Goal: Navigation & Orientation: Understand site structure

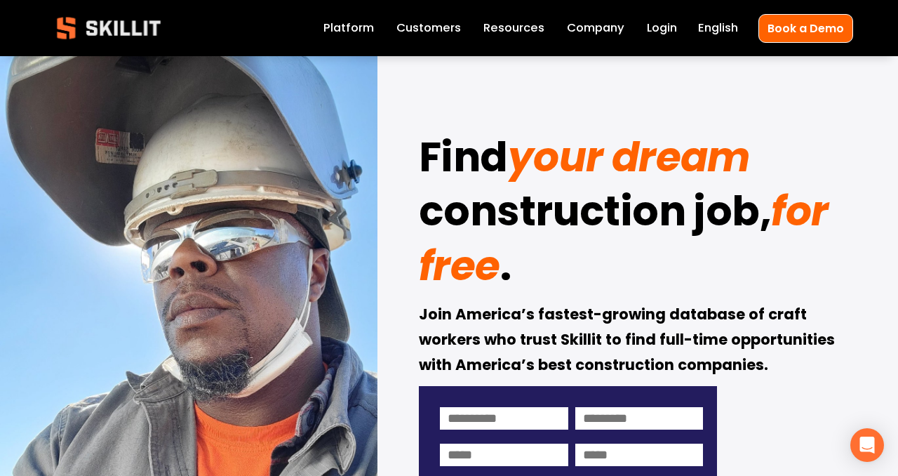
click at [414, 30] on link "Customers" at bounding box center [428, 28] width 65 height 20
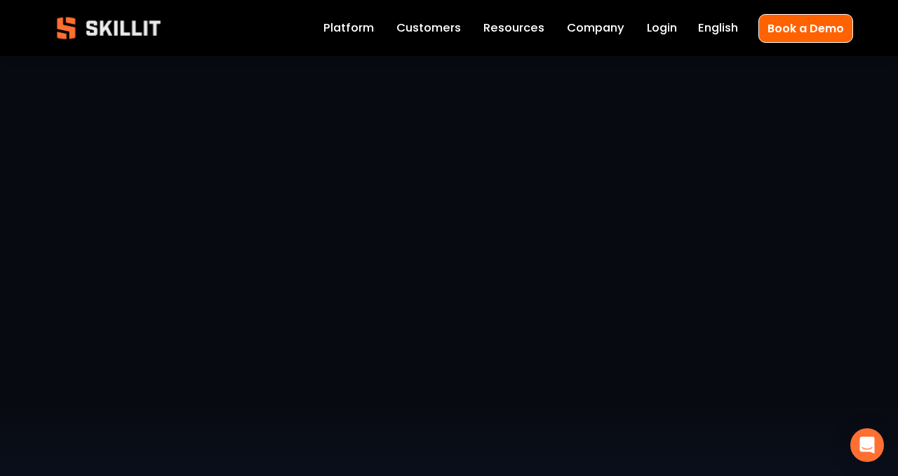
scroll to position [108, 0]
click at [585, 37] on link "Company" at bounding box center [596, 28] width 58 height 20
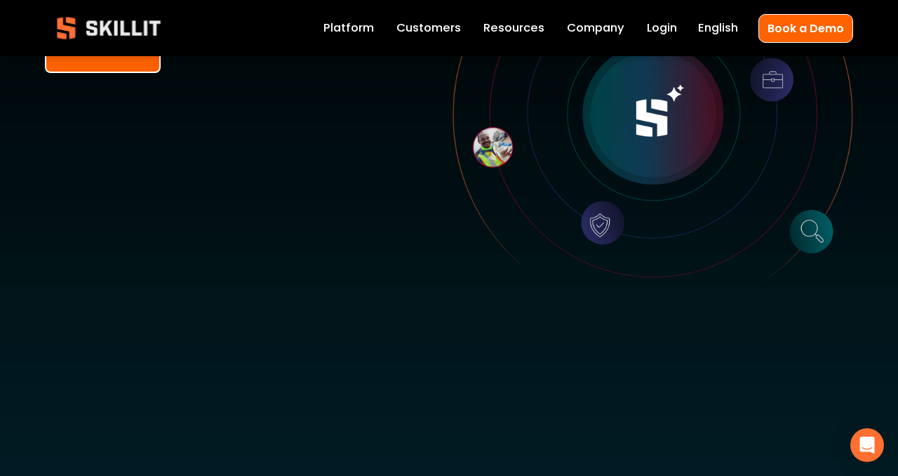
click at [431, 29] on link "Customers" at bounding box center [428, 28] width 65 height 20
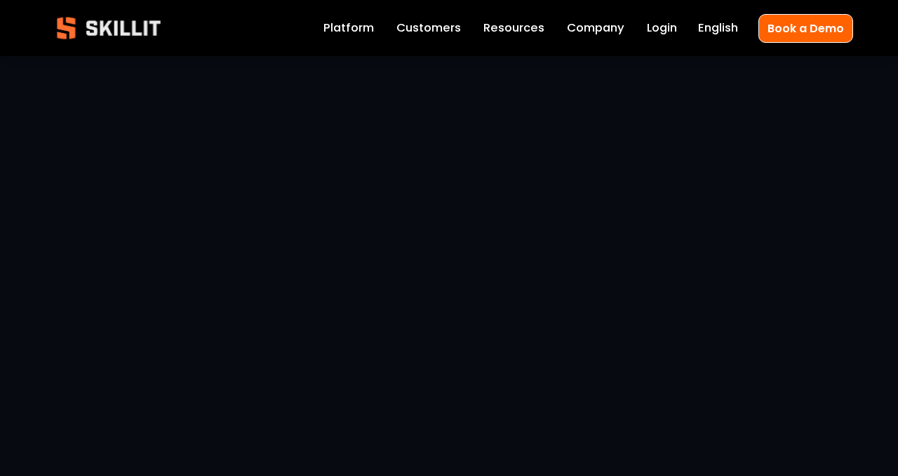
click at [119, 32] on img at bounding box center [109, 28] width 128 height 42
